Goal: Check status

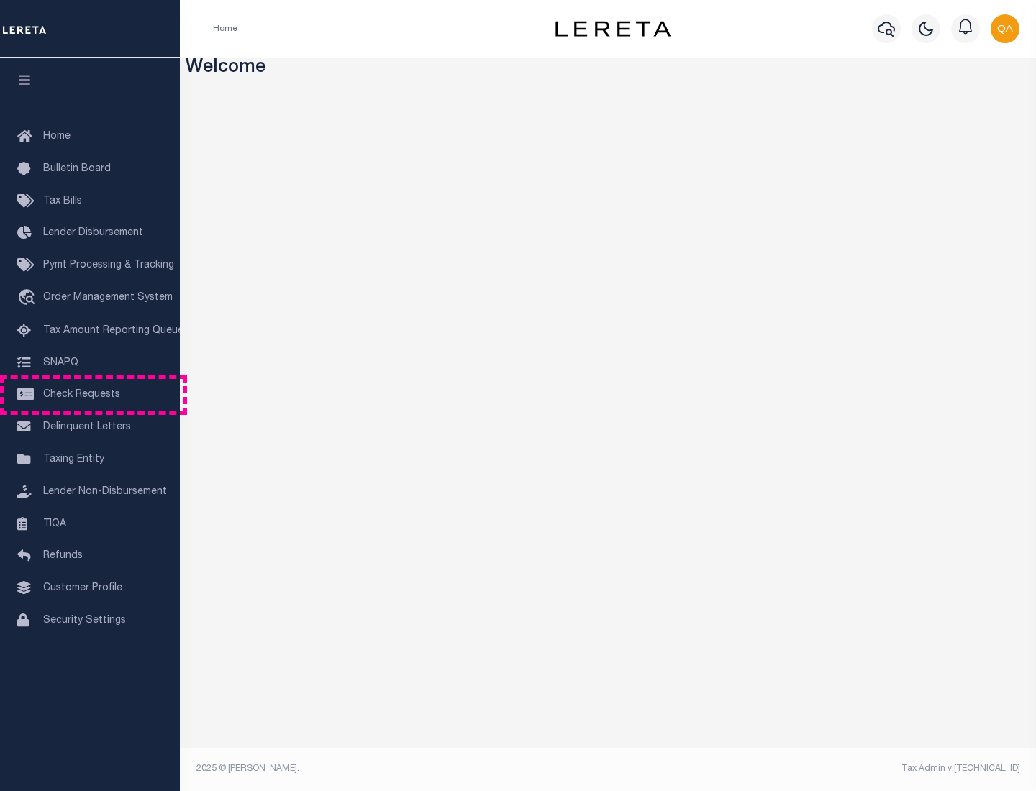
click at [90, 395] on span "Check Requests" at bounding box center [81, 395] width 77 height 10
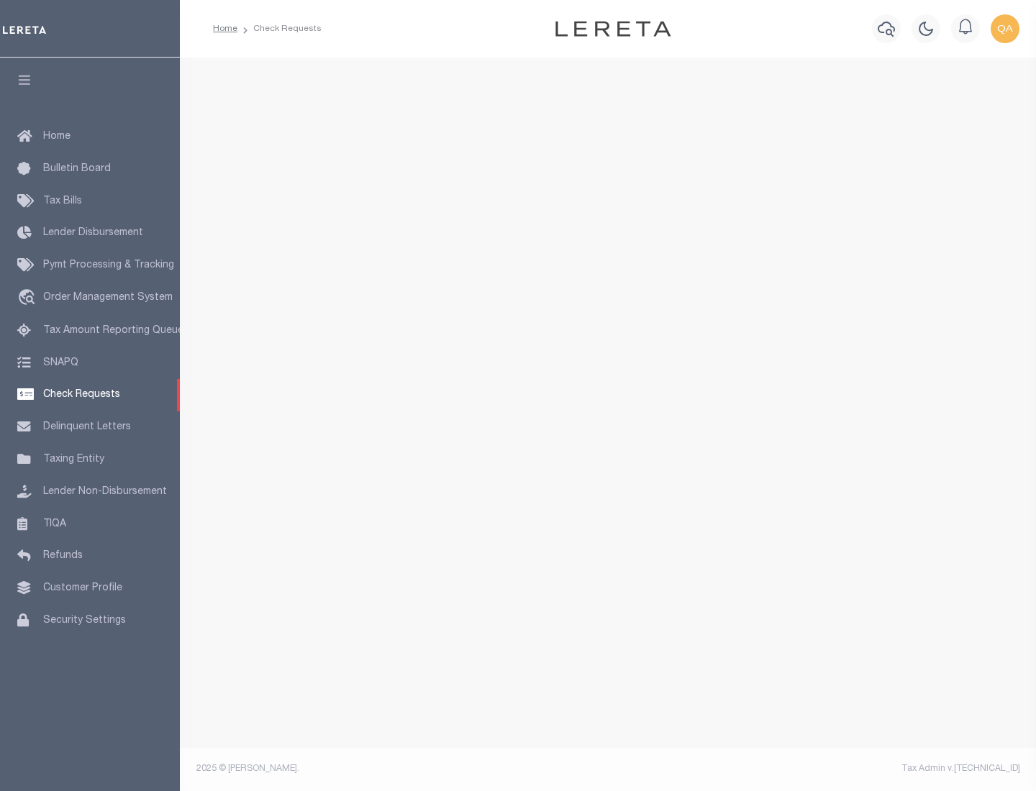
select select "50"
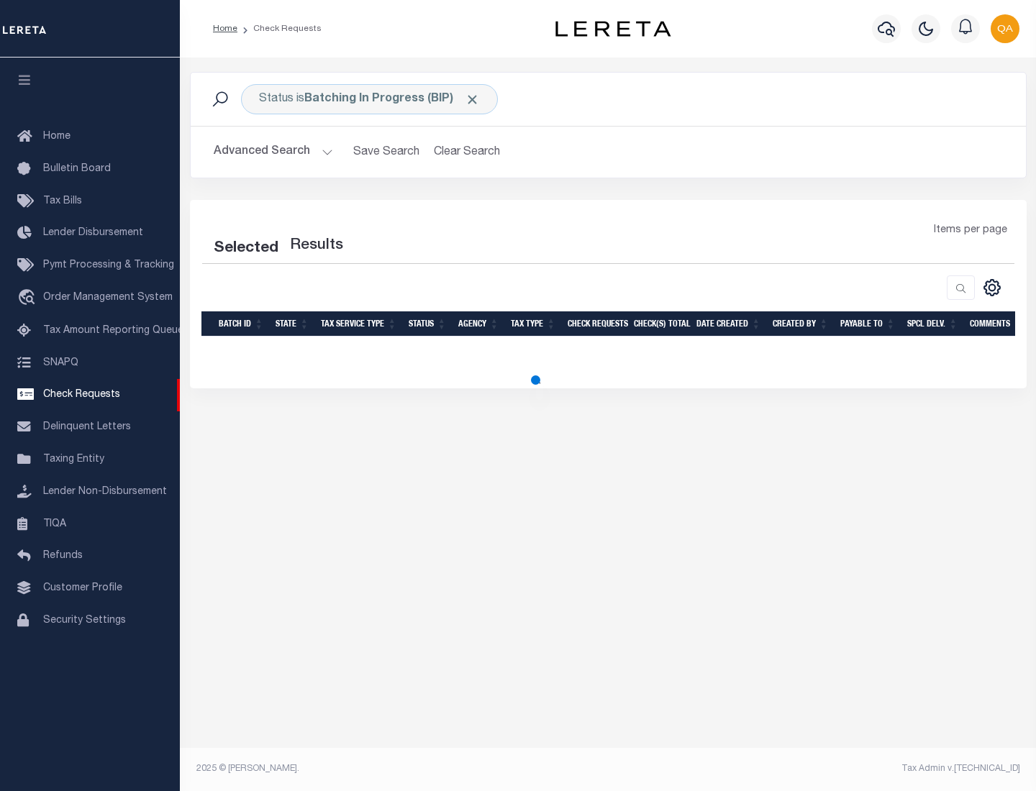
select select "50"
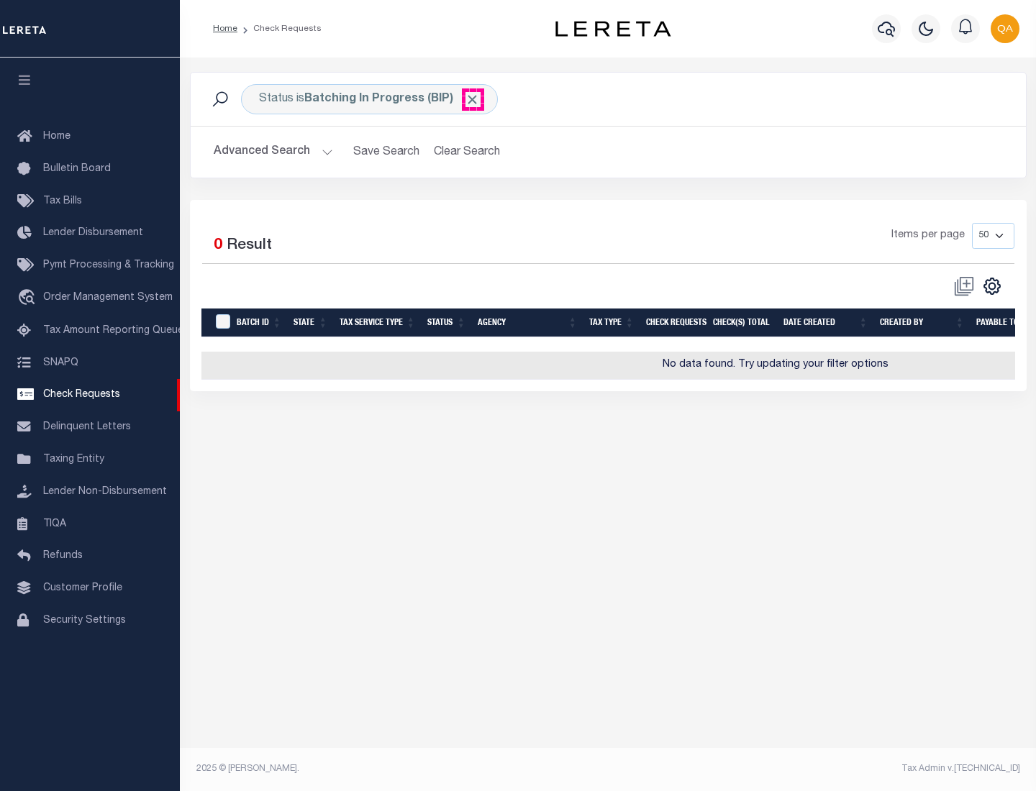
click at [473, 99] on span "Click to Remove" at bounding box center [472, 99] width 15 height 15
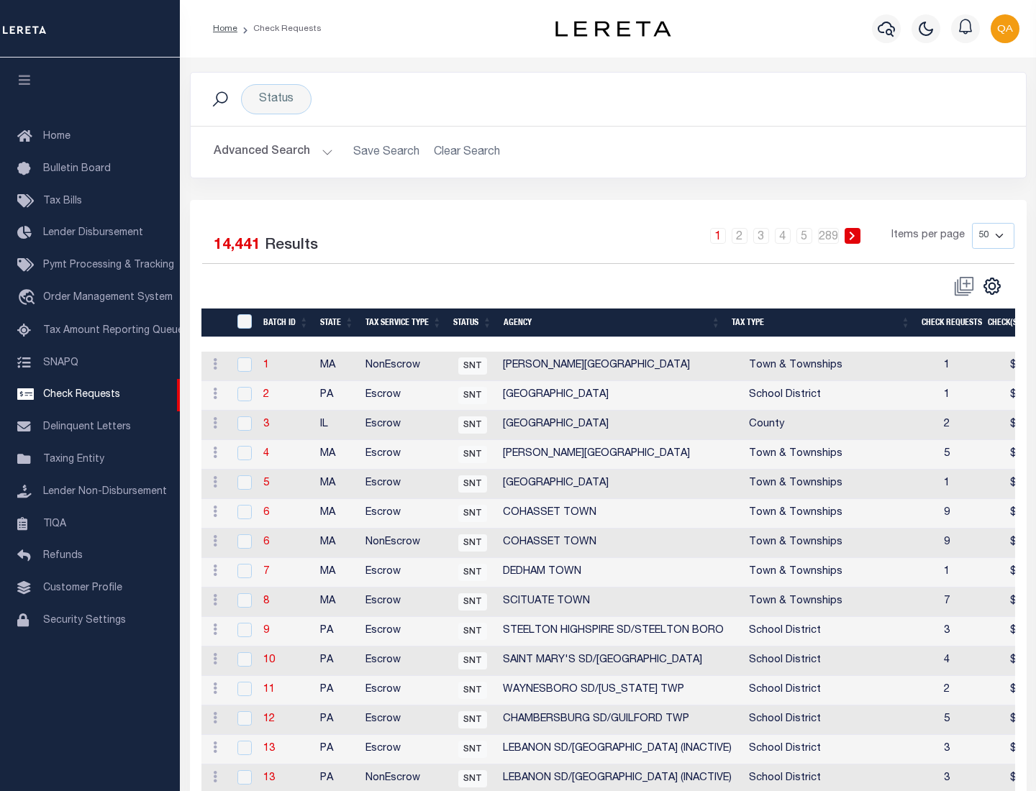
scroll to position [693, 0]
